Goal: Find specific page/section: Find specific page/section

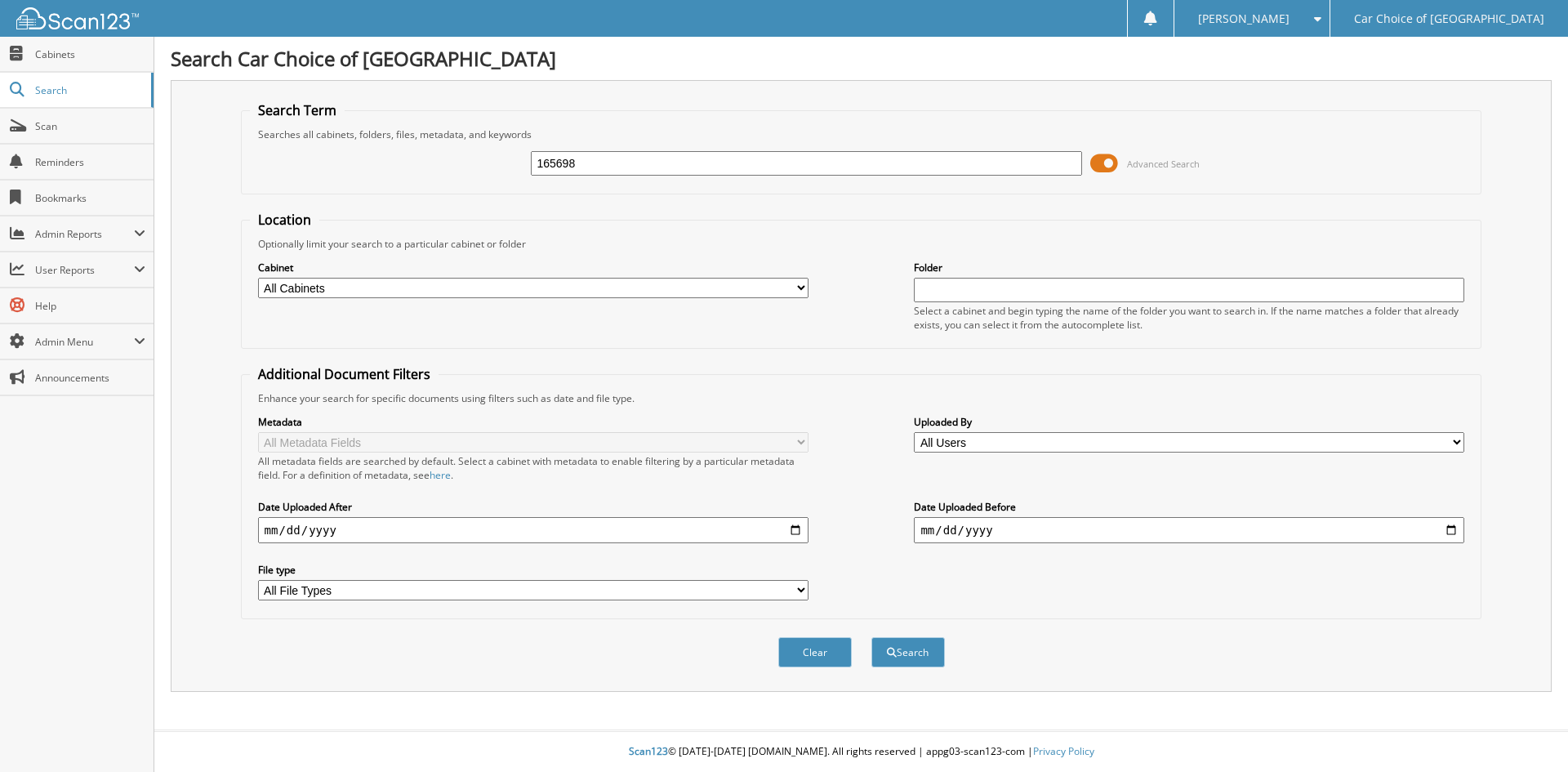
type input "165698"
click at [872, 637] on button "Search" at bounding box center [908, 652] width 73 height 30
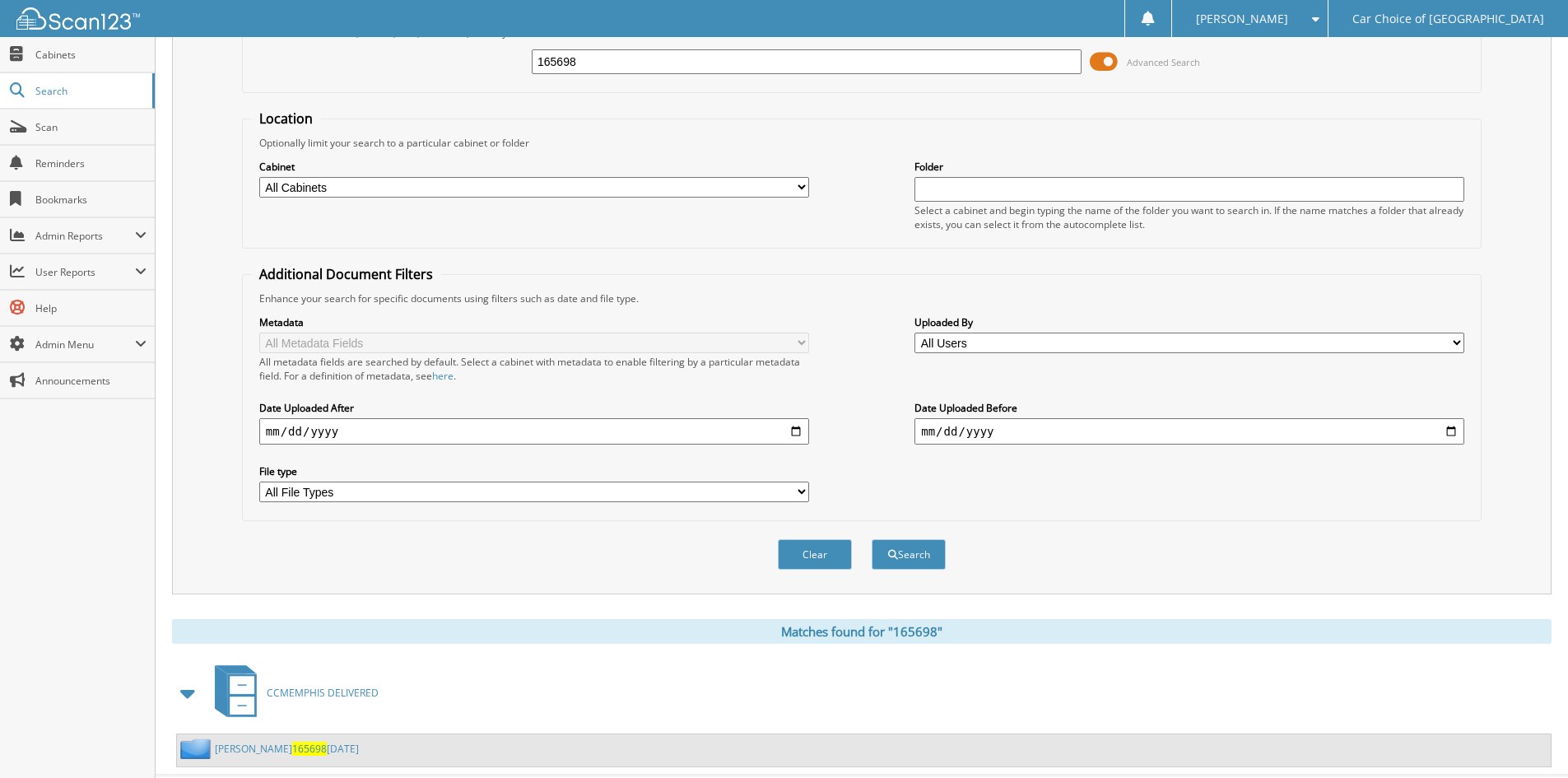
scroll to position [142, 0]
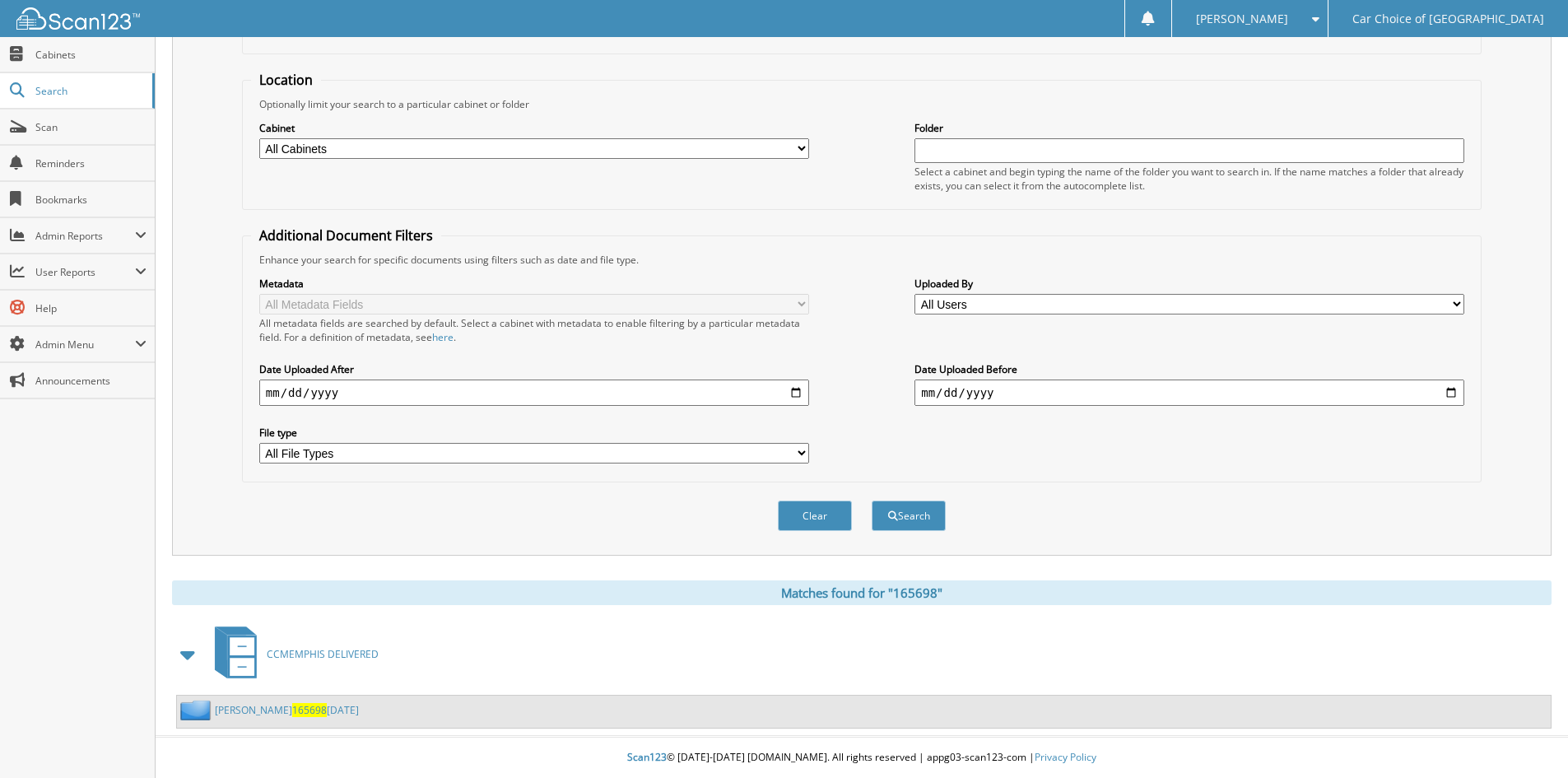
click at [264, 708] on link "PRECIOUS BUTTS 165698 9-10-25" at bounding box center [287, 710] width 144 height 14
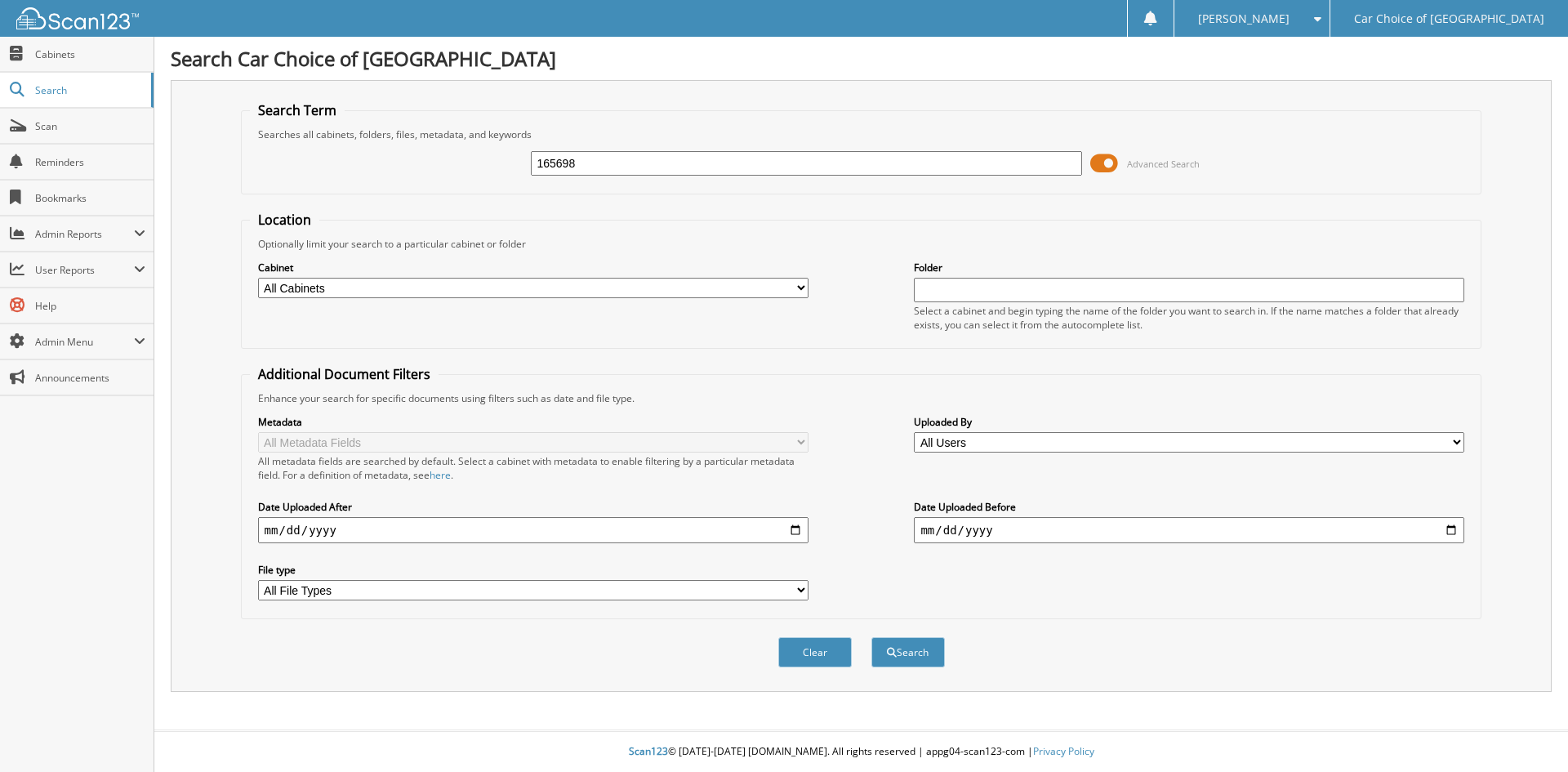
type input "165698"
click at [872, 637] on button "Search" at bounding box center [908, 652] width 73 height 30
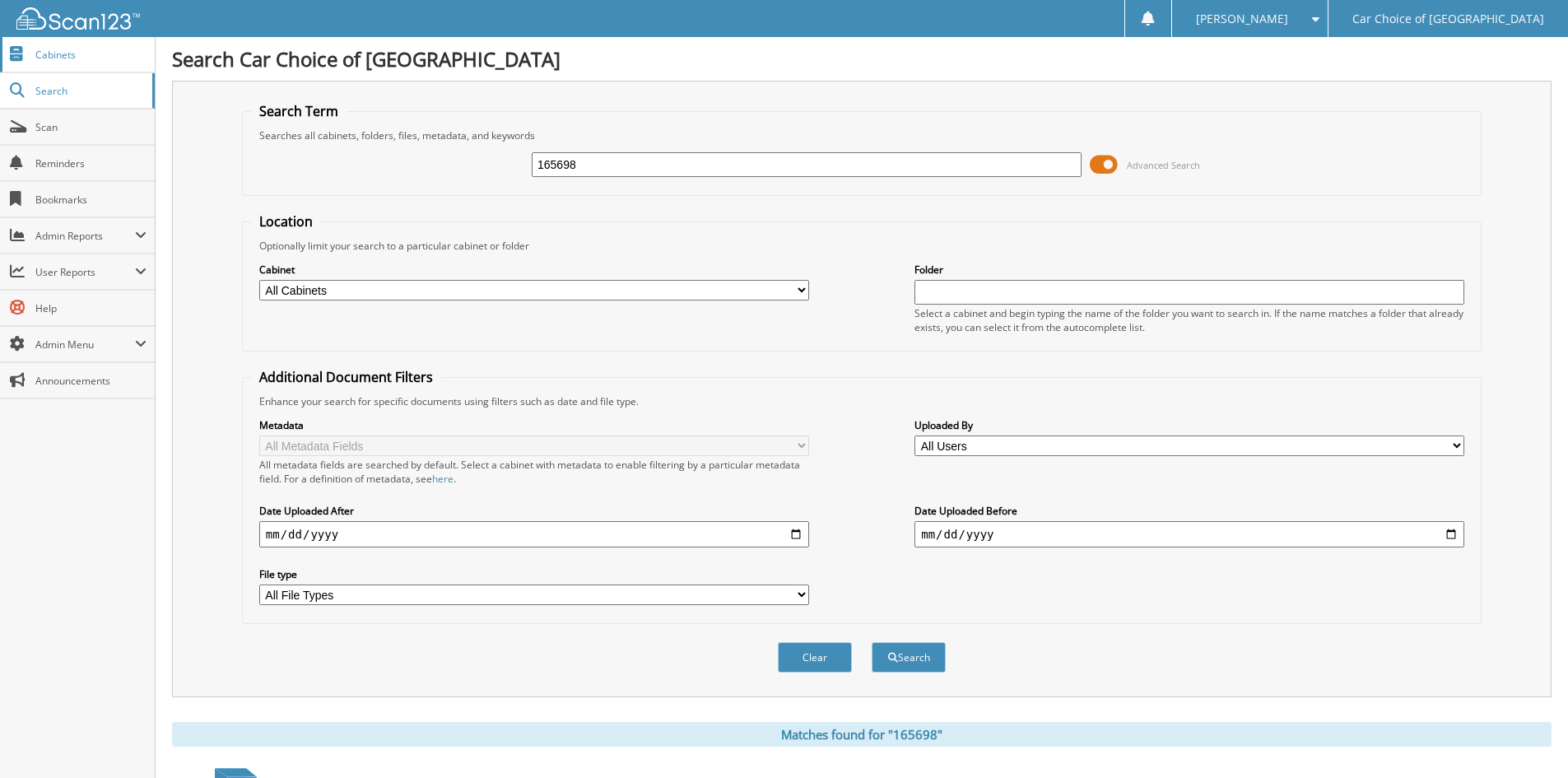
click at [87, 59] on span "Cabinets" at bounding box center [91, 55] width 111 height 14
